Goal: Task Accomplishment & Management: Use online tool/utility

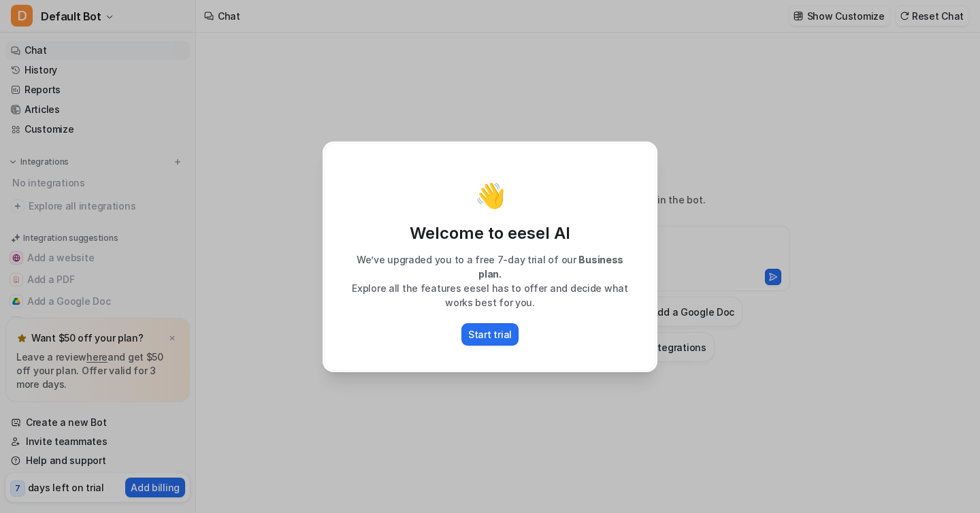
type textarea "**********"
click at [486, 327] on p "Start trial" at bounding box center [490, 334] width 44 height 14
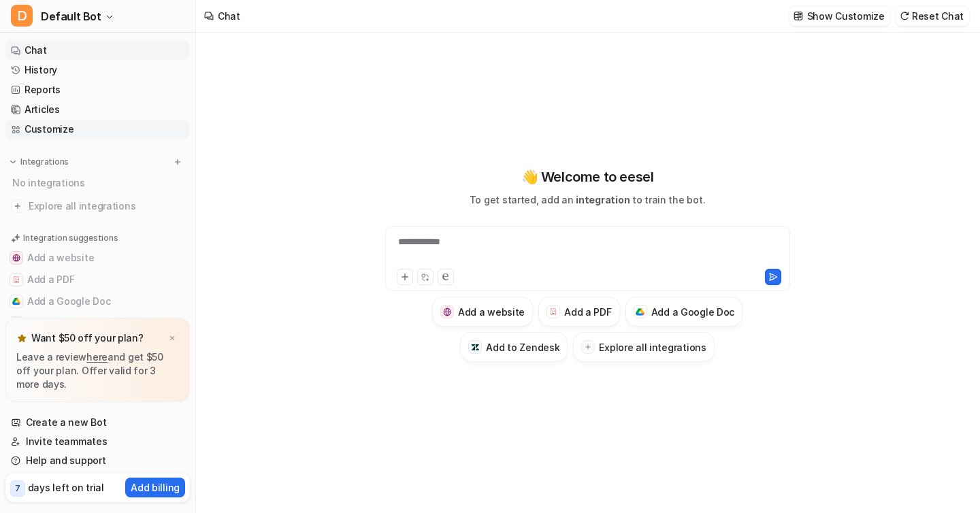
click at [71, 130] on link "Customize" at bounding box center [97, 129] width 184 height 19
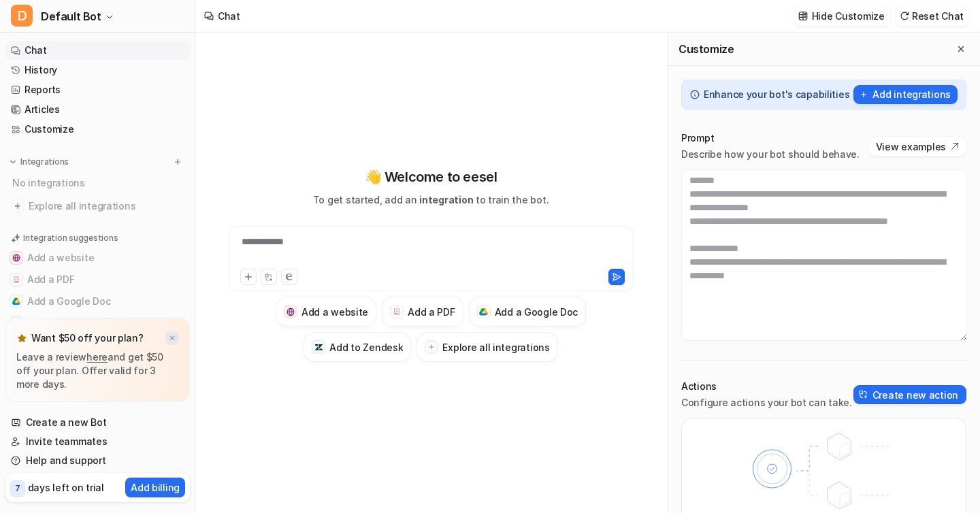
click at [172, 339] on img at bounding box center [172, 338] width 8 height 9
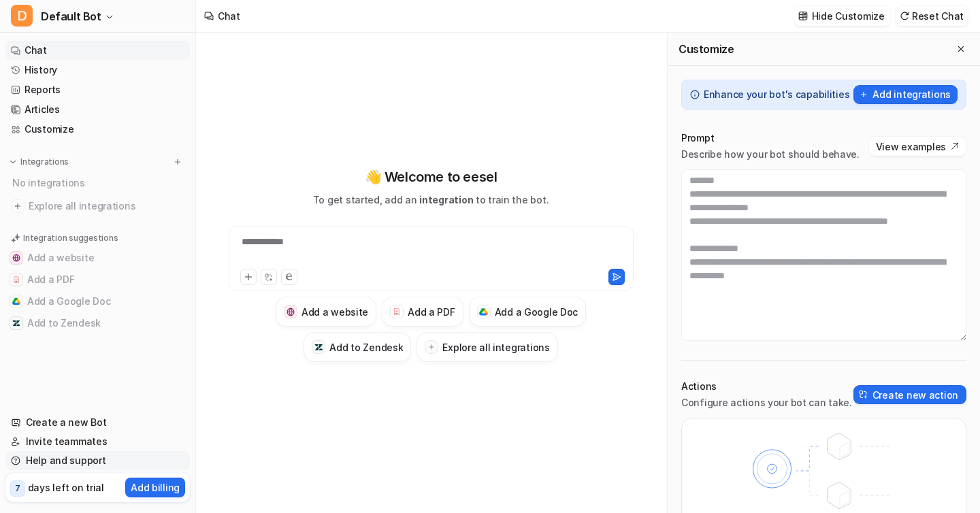
click at [84, 465] on link "Help and support" at bounding box center [97, 460] width 184 height 19
type textarea "**********"
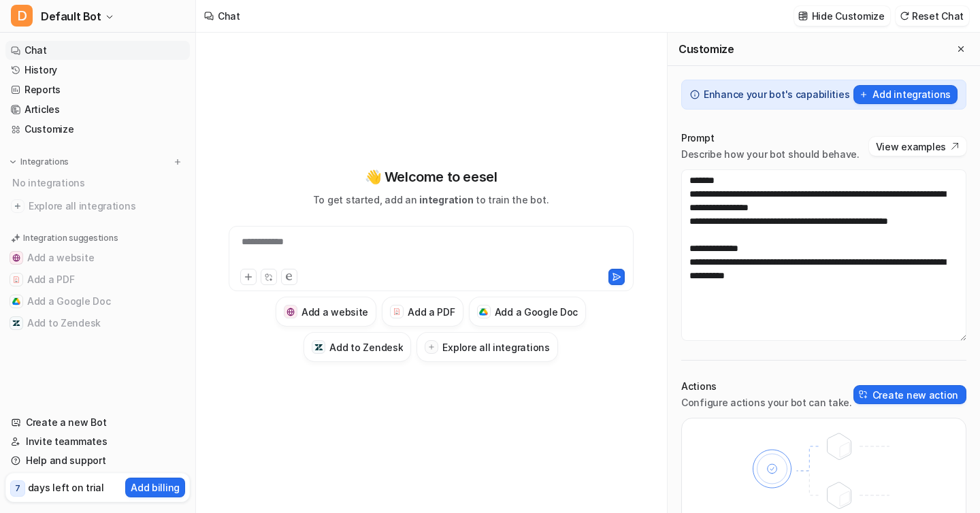
click at [579, 108] on div "**********" at bounding box center [431, 264] width 448 height 359
click at [304, 248] on div at bounding box center [431, 250] width 398 height 31
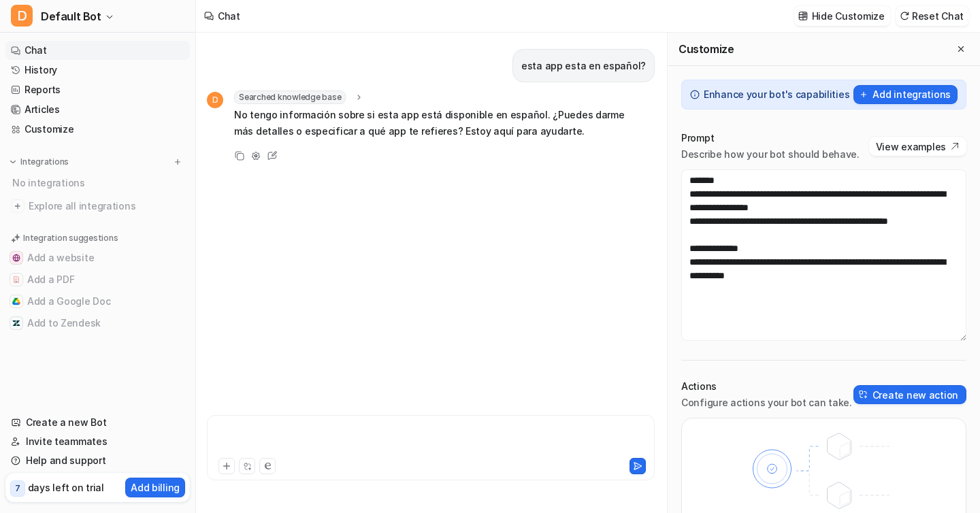
click at [335, 432] on div at bounding box center [430, 439] width 441 height 31
click at [105, 14] on icon "button" at bounding box center [109, 17] width 8 height 8
click at [83, 99] on link "Settings" at bounding box center [109, 103] width 188 height 22
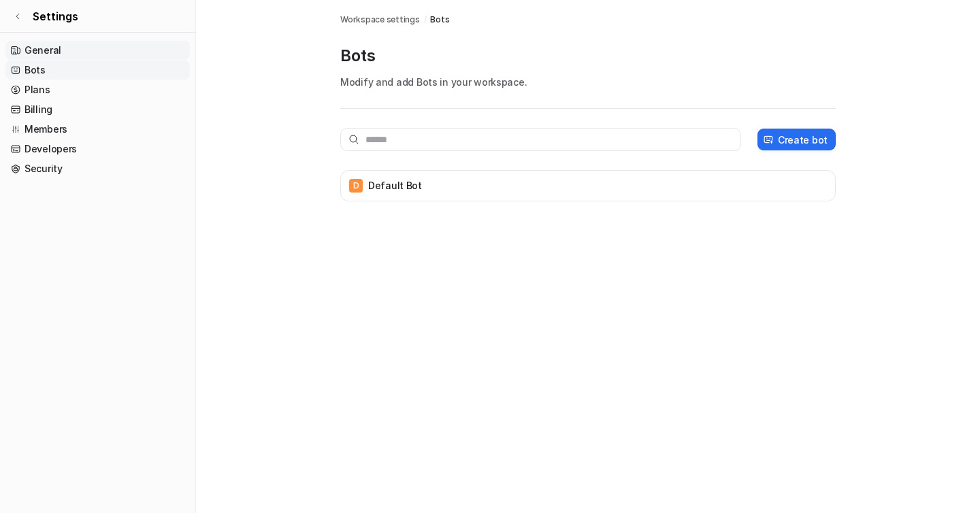
click at [39, 45] on link "General" at bounding box center [97, 50] width 184 height 19
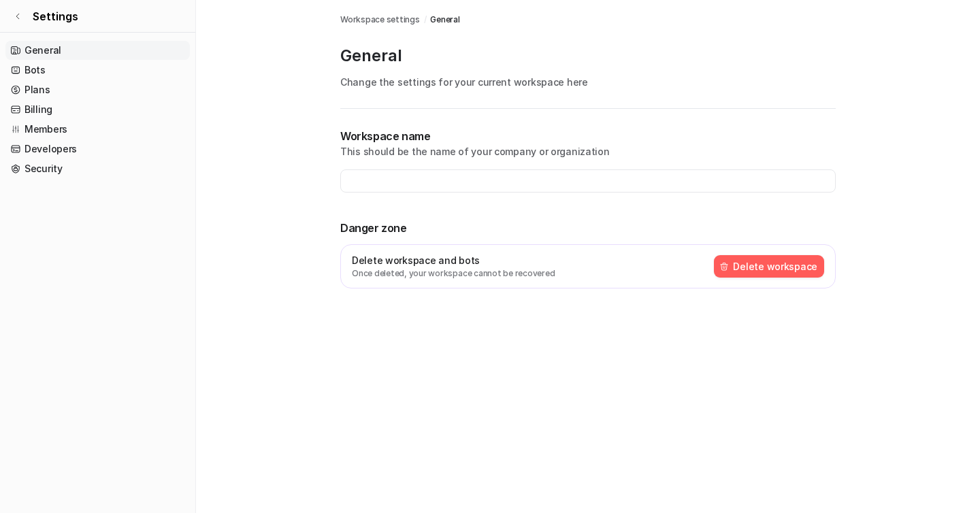
type input "**********"
click at [52, 67] on link "Bots" at bounding box center [97, 70] width 184 height 19
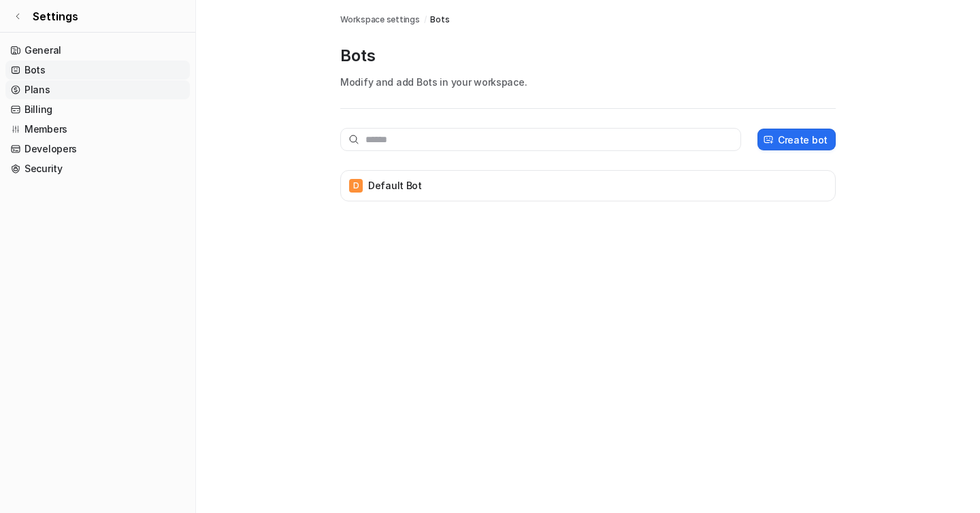
click at [52, 82] on link "Plans" at bounding box center [97, 89] width 184 height 19
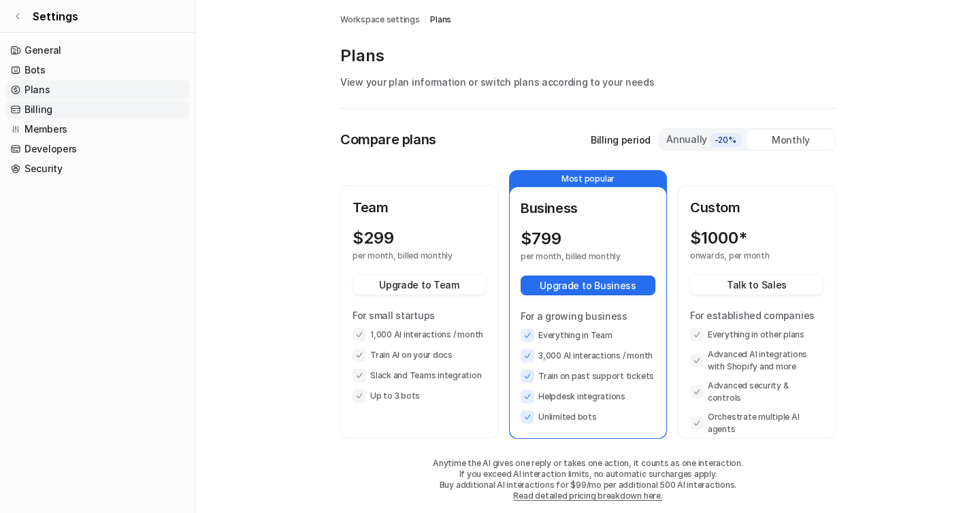
click at [47, 103] on link "Billing" at bounding box center [97, 109] width 184 height 19
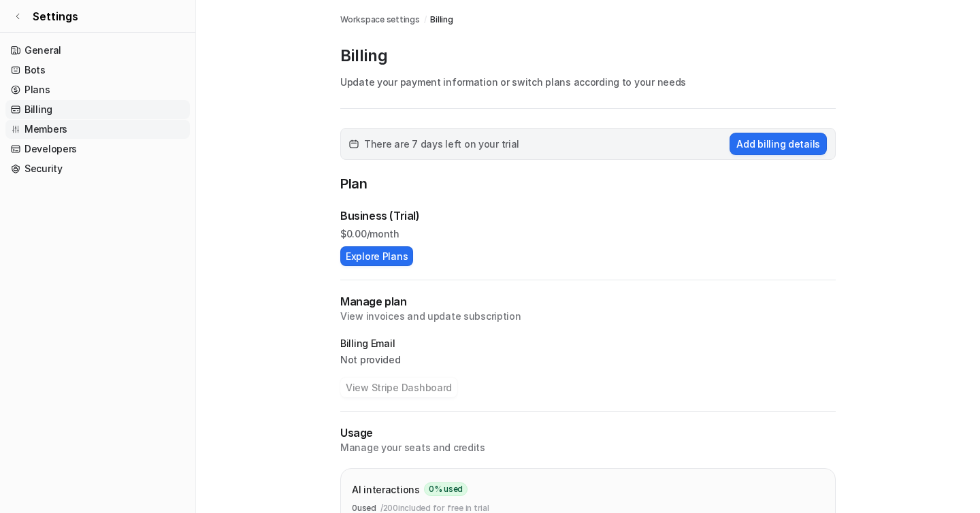
click at [42, 128] on link "Members" at bounding box center [97, 129] width 184 height 19
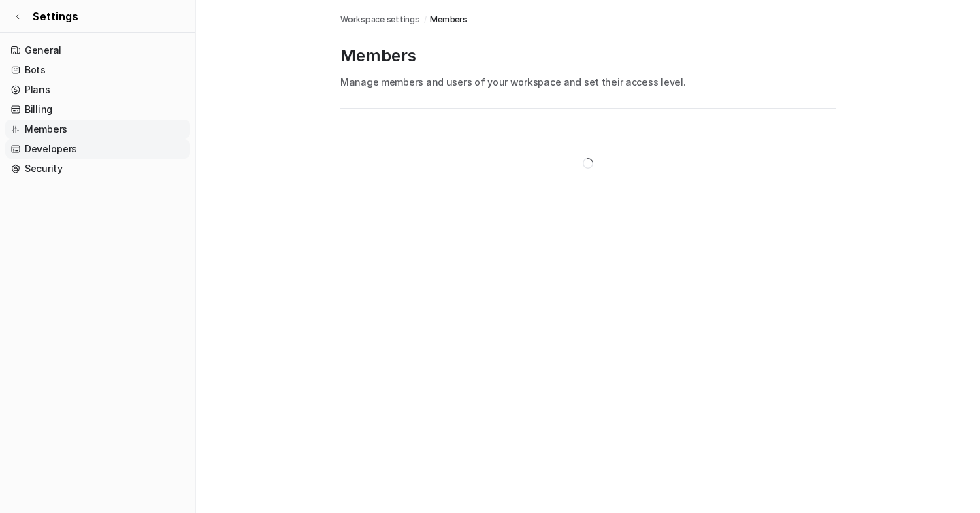
click at [44, 143] on link "Developers" at bounding box center [97, 148] width 184 height 19
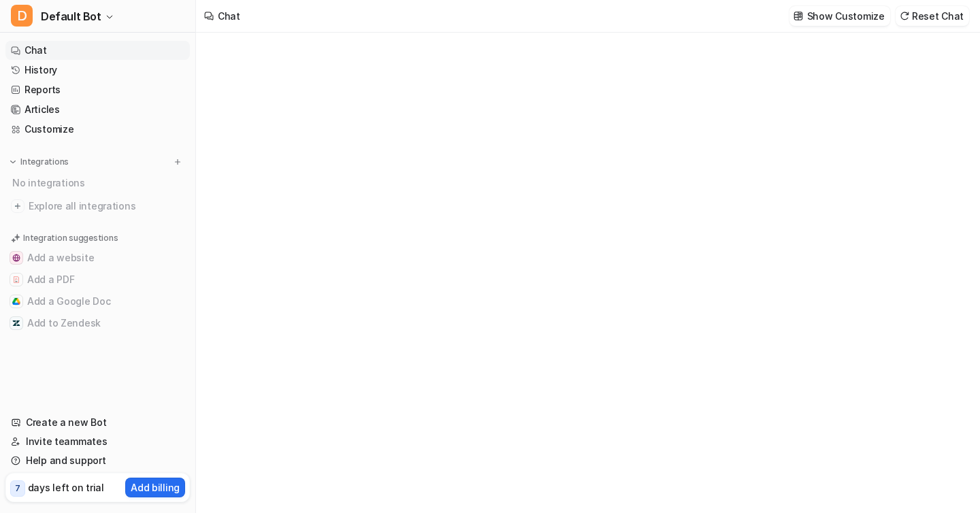
type textarea "**********"
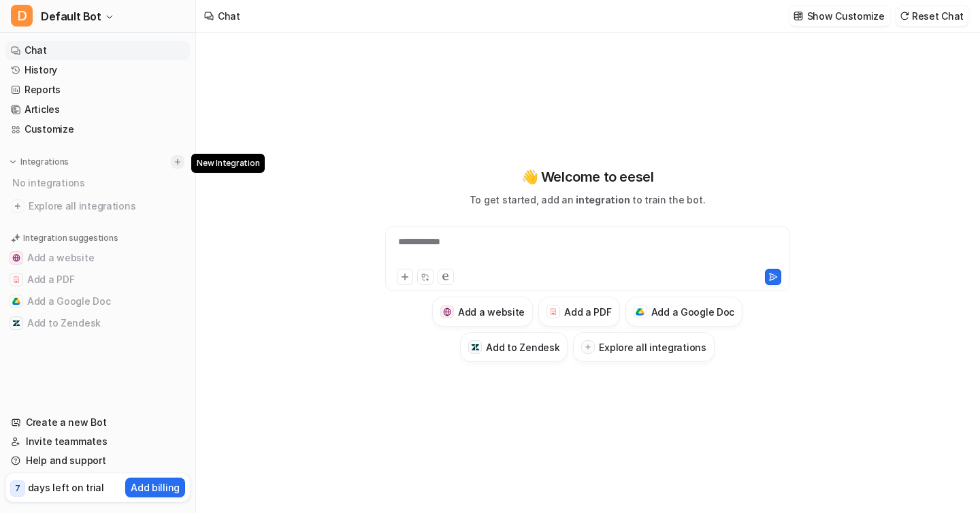
click at [176, 163] on img at bounding box center [178, 162] width 10 height 10
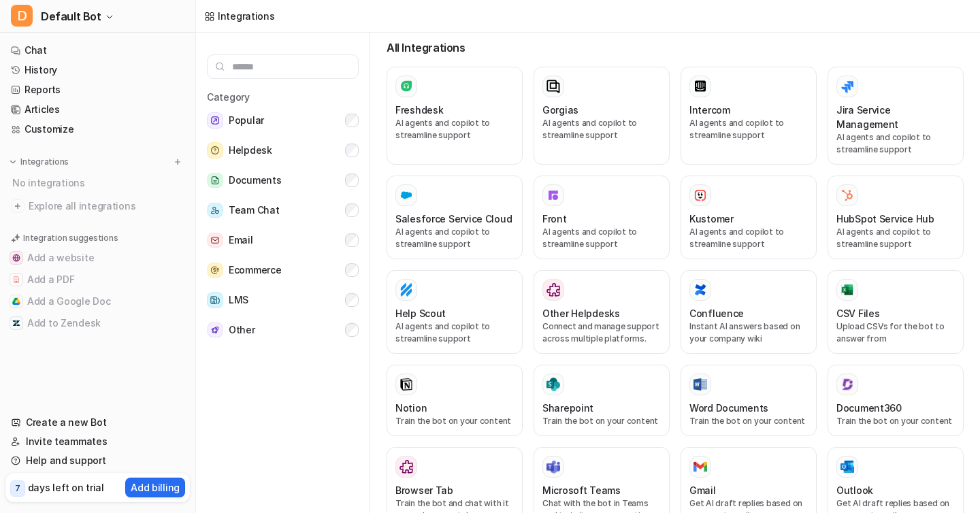
scroll to position [268, 0]
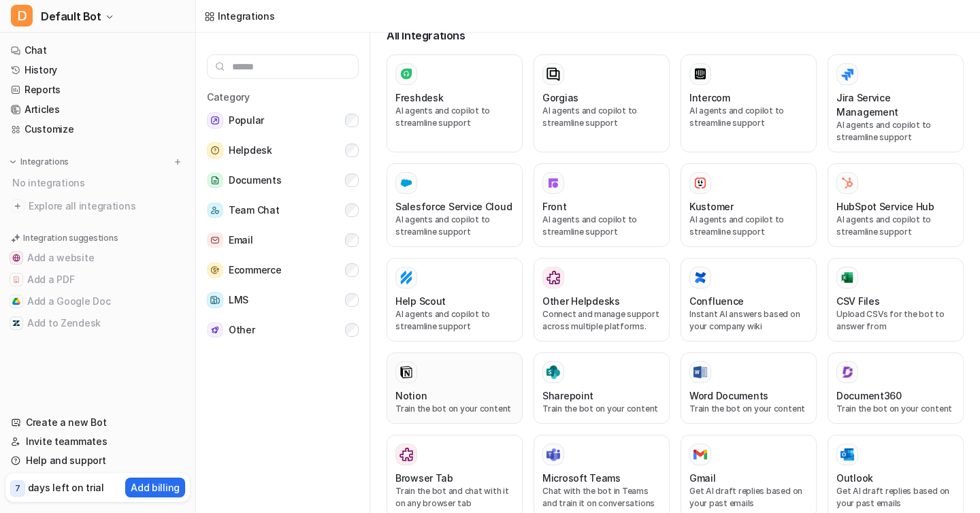
click at [419, 361] on div at bounding box center [454, 372] width 118 height 22
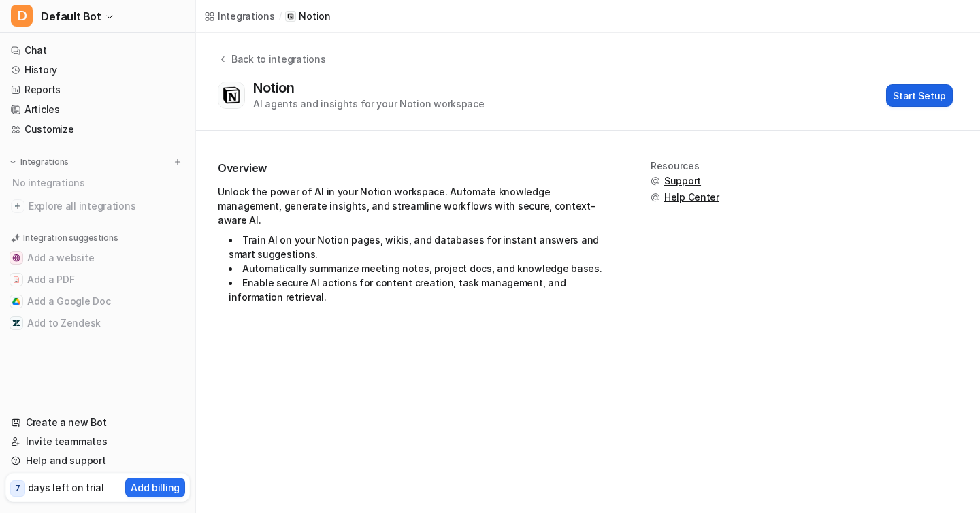
click at [911, 85] on button "Start Setup" at bounding box center [919, 95] width 67 height 22
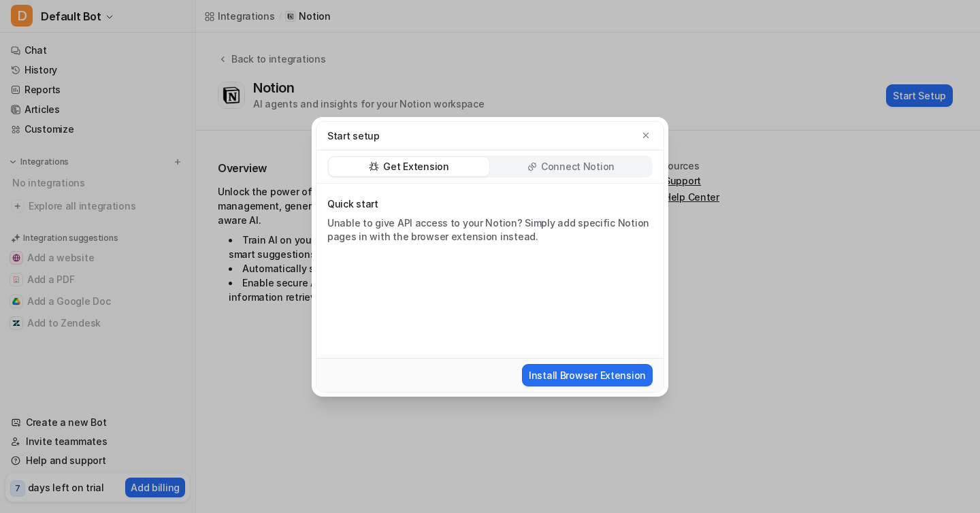
click at [529, 172] on div "Connect Notion" at bounding box center [571, 166] width 161 height 19
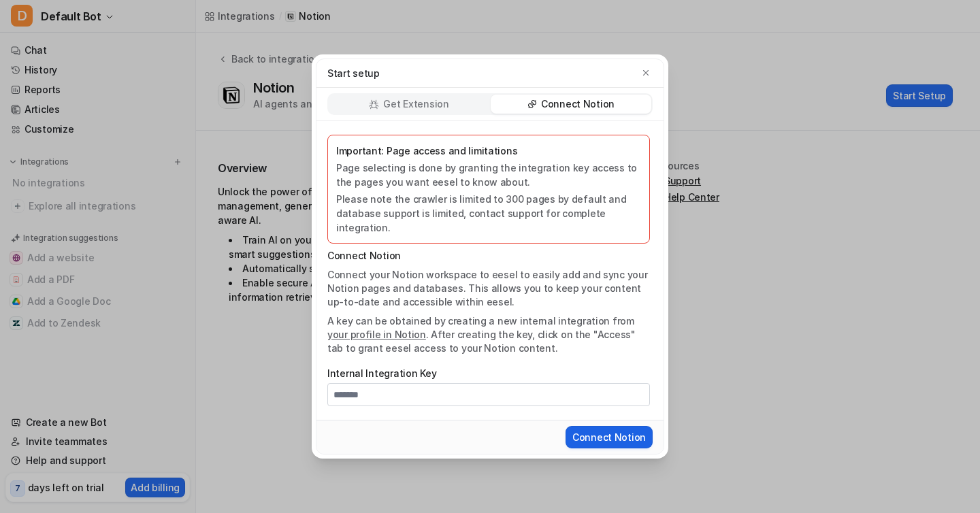
click at [596, 426] on button "Connect Notion" at bounding box center [608, 437] width 87 height 22
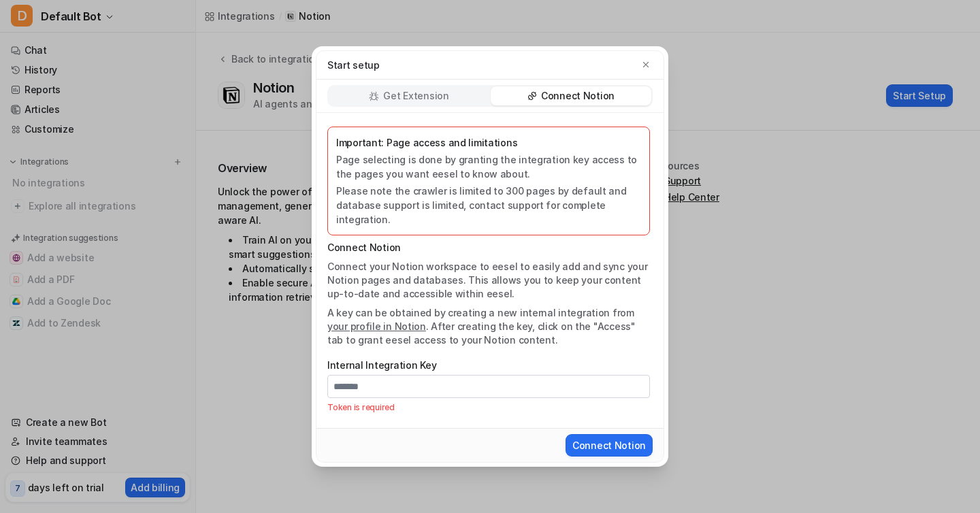
click at [402, 103] on p "Get Extension" at bounding box center [415, 96] width 65 height 14
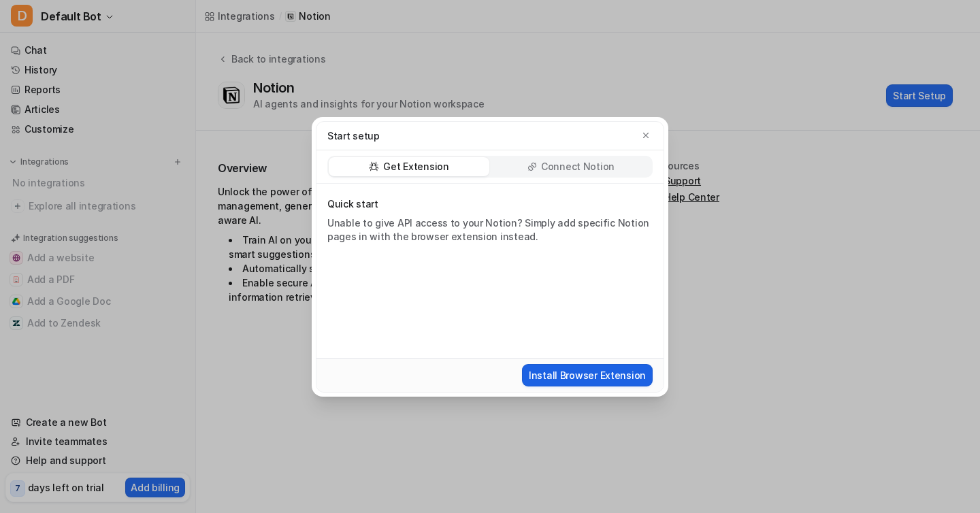
click at [588, 369] on button "Install Browser Extension" at bounding box center [587, 375] width 131 height 22
